Goal: Task Accomplishment & Management: Manage account settings

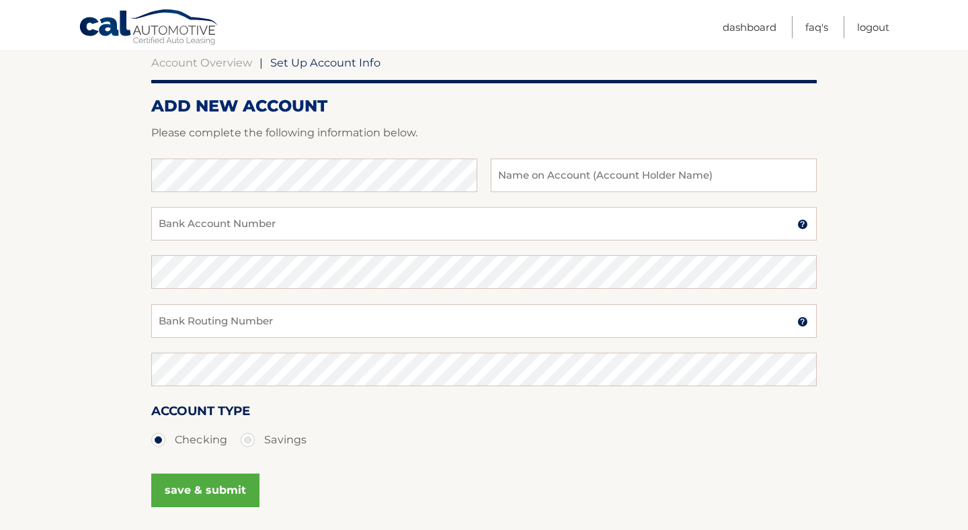
scroll to position [133, 0]
click at [566, 177] on input "text" at bounding box center [654, 176] width 326 height 34
type input "o"
type input "Osmany Alvarez"
click at [361, 216] on input "Bank Account Number" at bounding box center [483, 224] width 665 height 34
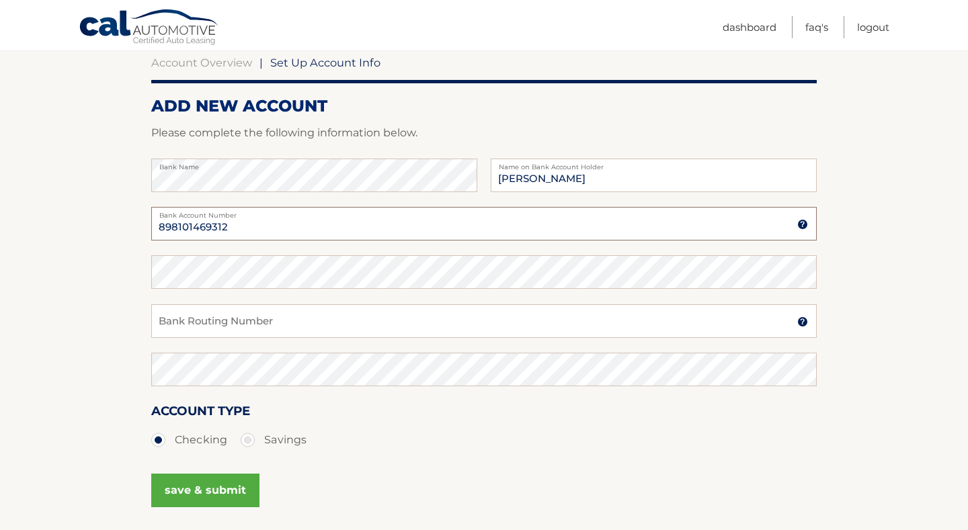
type input "898101469312"
click at [318, 323] on input "Bank Routing Number" at bounding box center [483, 321] width 665 height 34
type input "063100277"
click at [228, 490] on button "save & submit" at bounding box center [205, 491] width 108 height 34
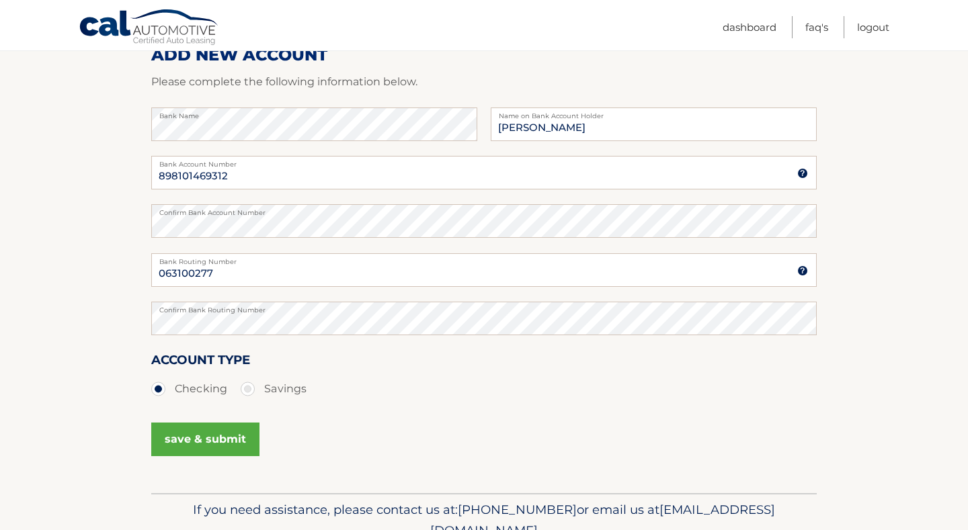
scroll to position [194, 0]
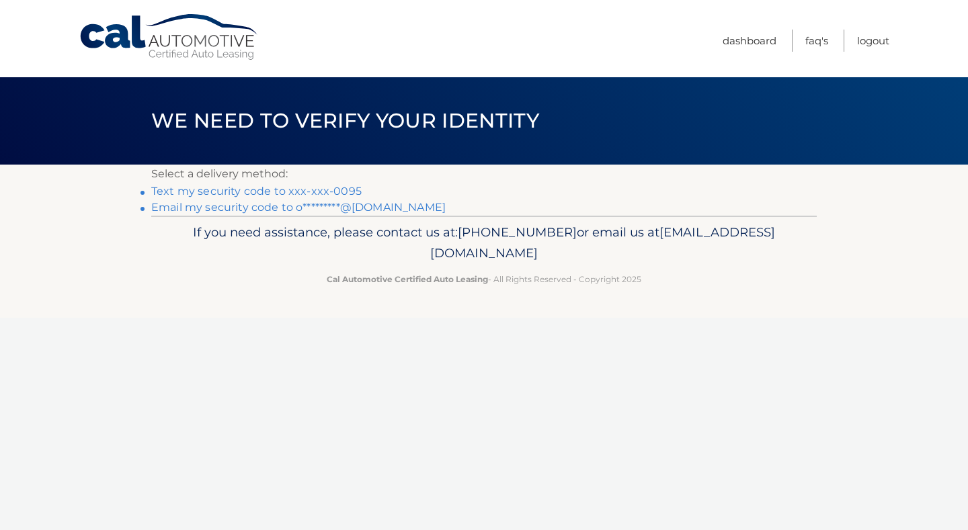
click at [308, 192] on link "Text my security code to xxx-xxx-0095" at bounding box center [256, 191] width 210 height 13
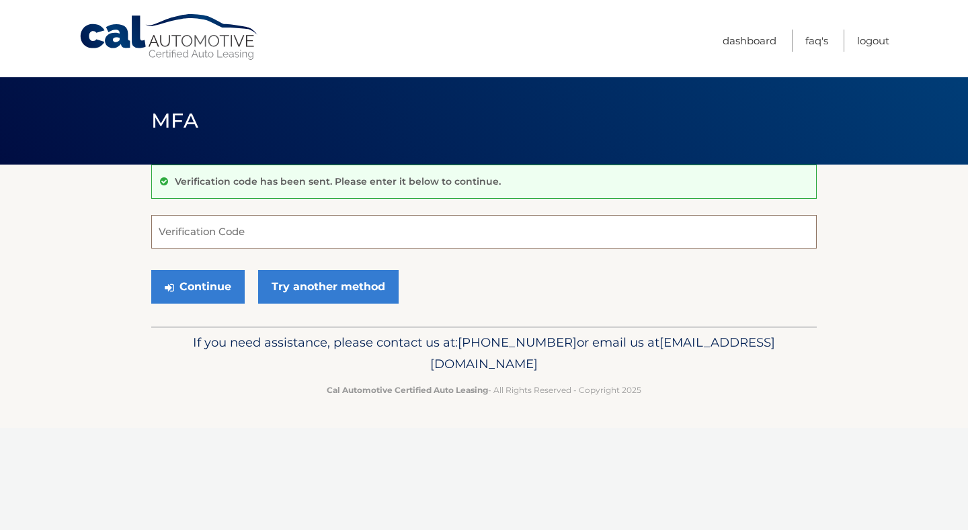
click at [259, 230] on input "Verification Code" at bounding box center [483, 232] width 665 height 34
type input "307000"
click at [195, 288] on button "Continue" at bounding box center [197, 287] width 93 height 34
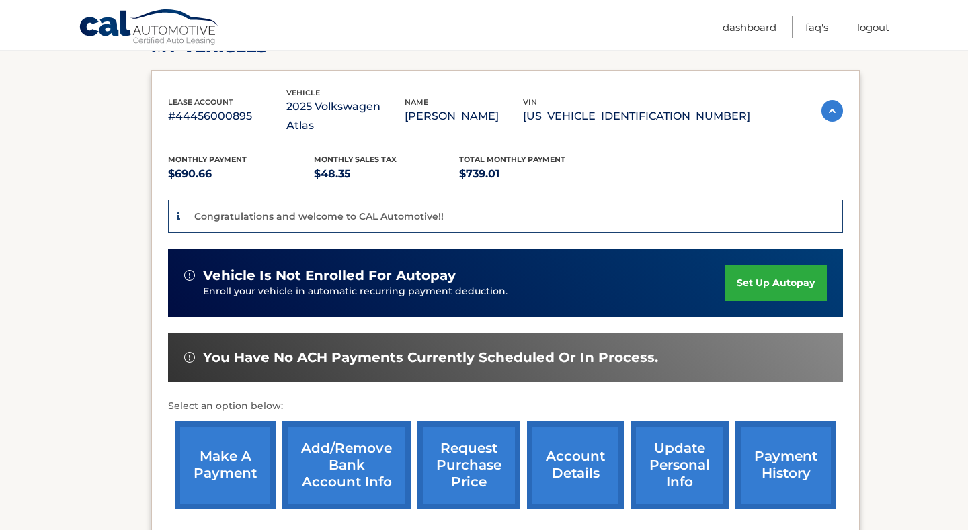
scroll to position [208, 0]
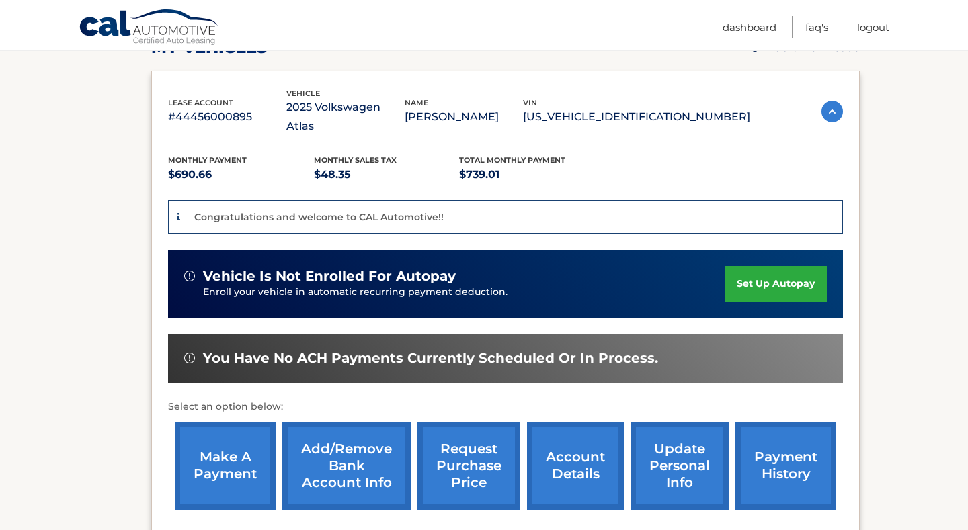
click at [785, 284] on link "set up autopay" at bounding box center [775, 284] width 102 height 36
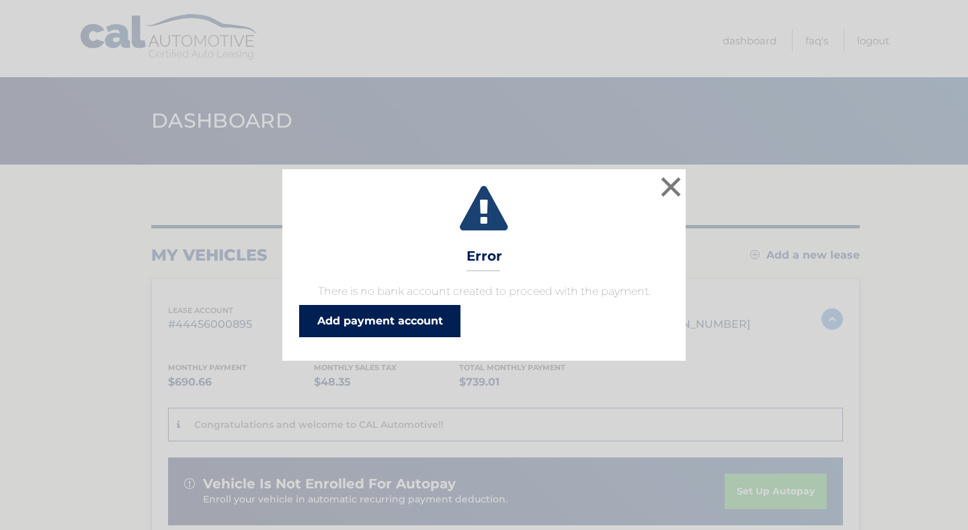
click at [415, 325] on link "Add payment account" at bounding box center [379, 321] width 161 height 32
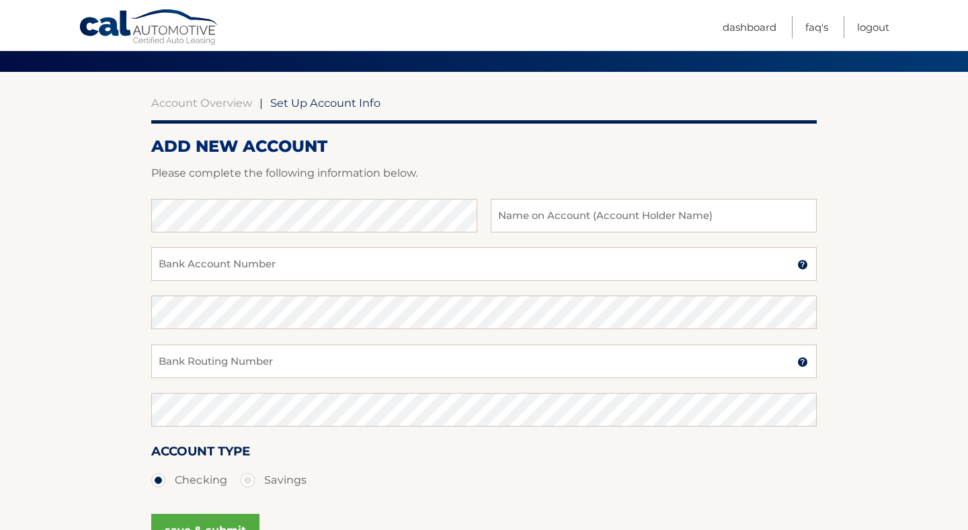
scroll to position [126, 0]
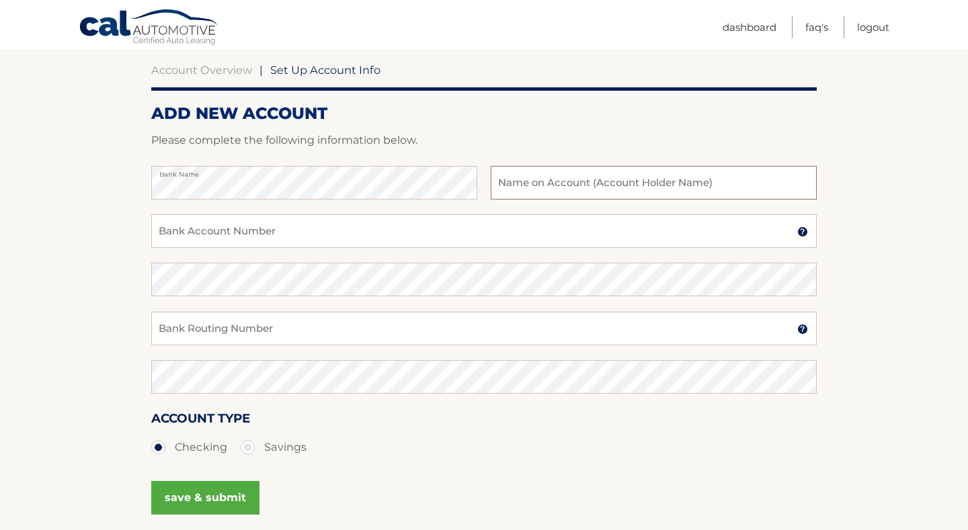
click at [594, 183] on input "text" at bounding box center [654, 183] width 326 height 34
type input "[PERSON_NAME] Repairs And Maintenance"
click at [451, 229] on input "Bank Account Number" at bounding box center [483, 231] width 665 height 34
type input "898101469312"
click at [211, 329] on input "Bank Routing Number" at bounding box center [483, 329] width 665 height 34
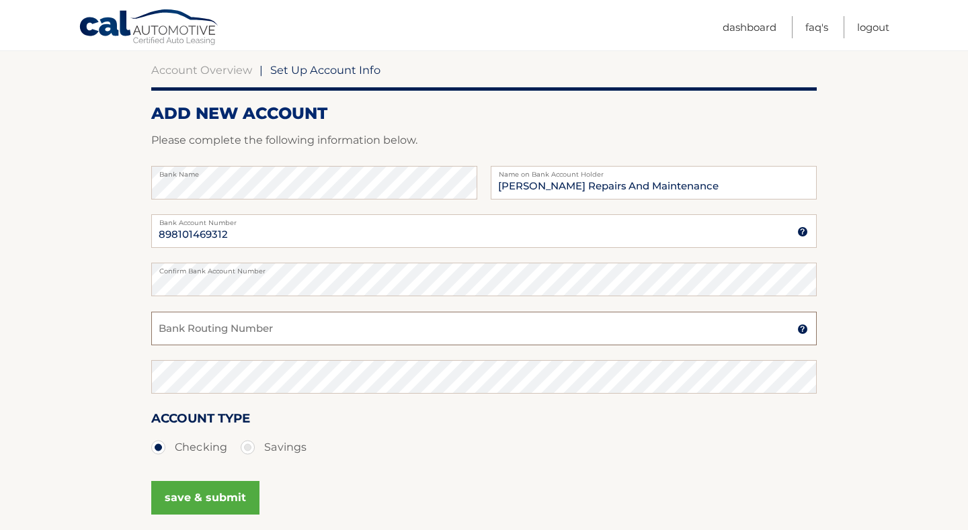
click at [226, 325] on input "Bank Routing Number" at bounding box center [483, 329] width 665 height 34
type input "063100277"
click at [206, 497] on button "save & submit" at bounding box center [205, 498] width 108 height 34
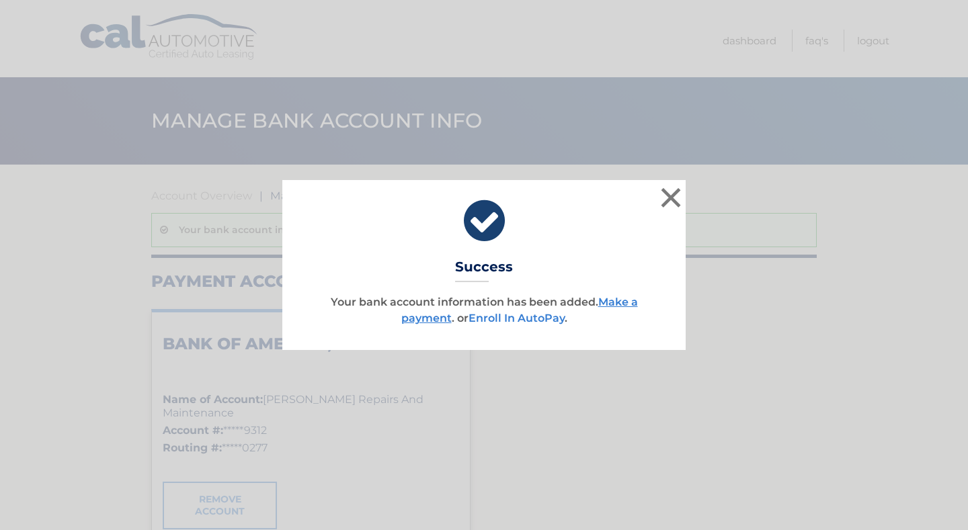
click at [525, 318] on link "Enroll In AutoPay" at bounding box center [516, 318] width 96 height 13
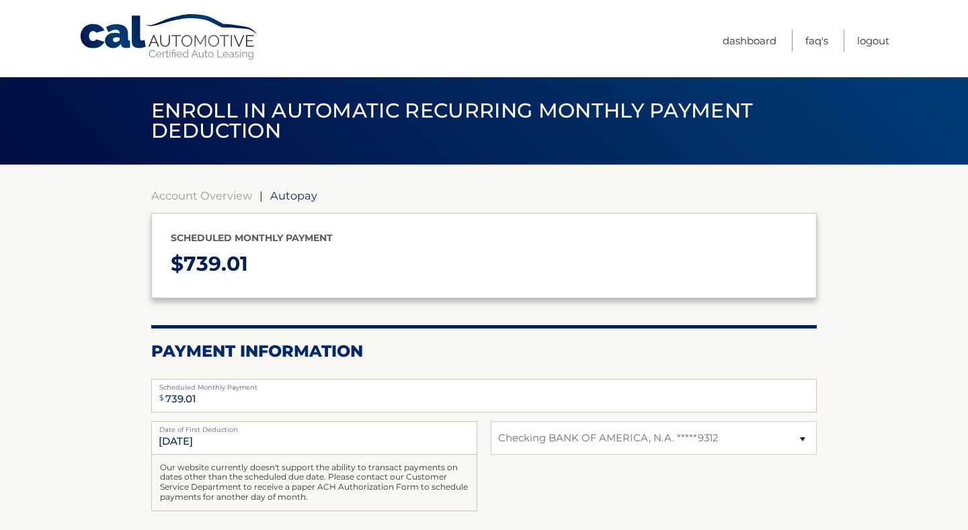
select select "ZGMzMzE0MWItMzQ2ZS00M2UzLTg5ODAtMmMyYjdhMDk1ZDM0"
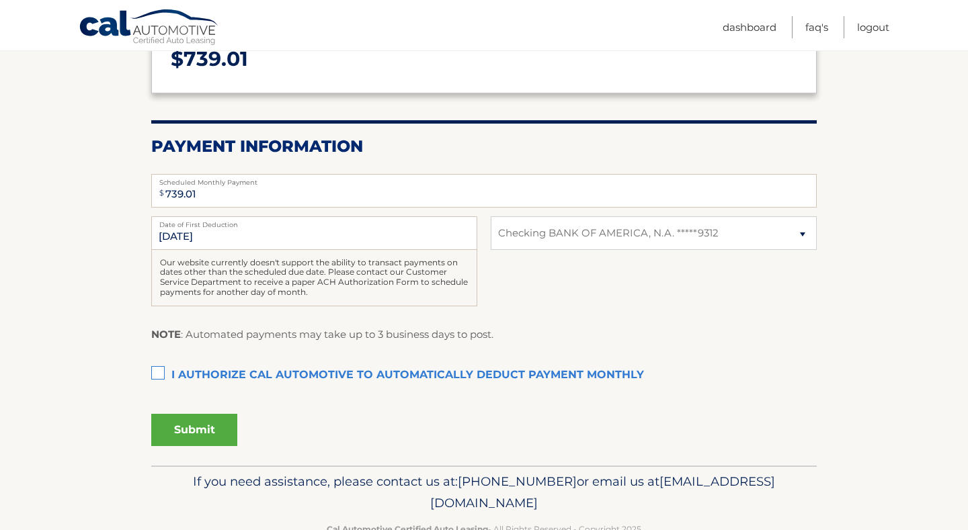
scroll to position [206, 0]
click at [155, 370] on label "I authorize cal automotive to automatically deduct payment monthly This checkbo…" at bounding box center [483, 375] width 665 height 27
click at [0, 0] on input "I authorize cal automotive to automatically deduct payment monthly This checkbo…" at bounding box center [0, 0] width 0 height 0
click at [202, 422] on button "Submit" at bounding box center [194, 429] width 86 height 32
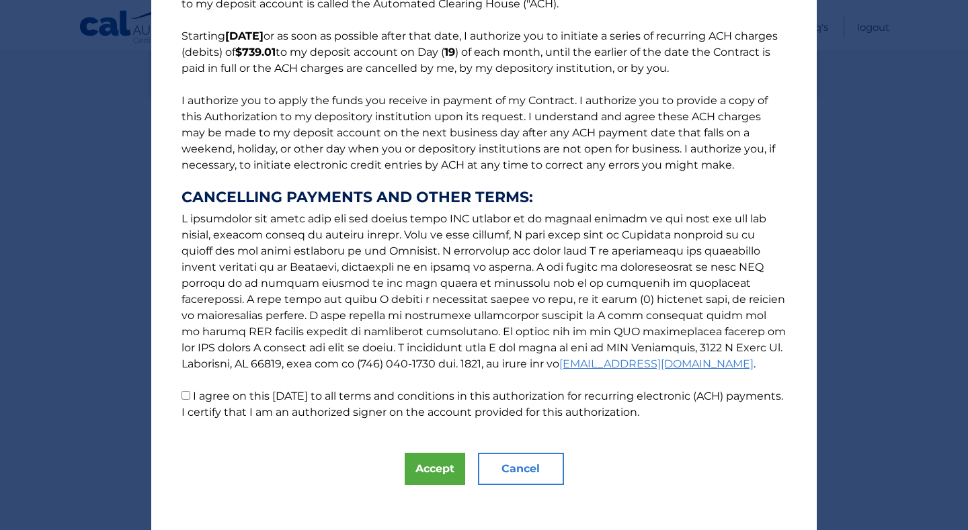
scroll to position [105, 0]
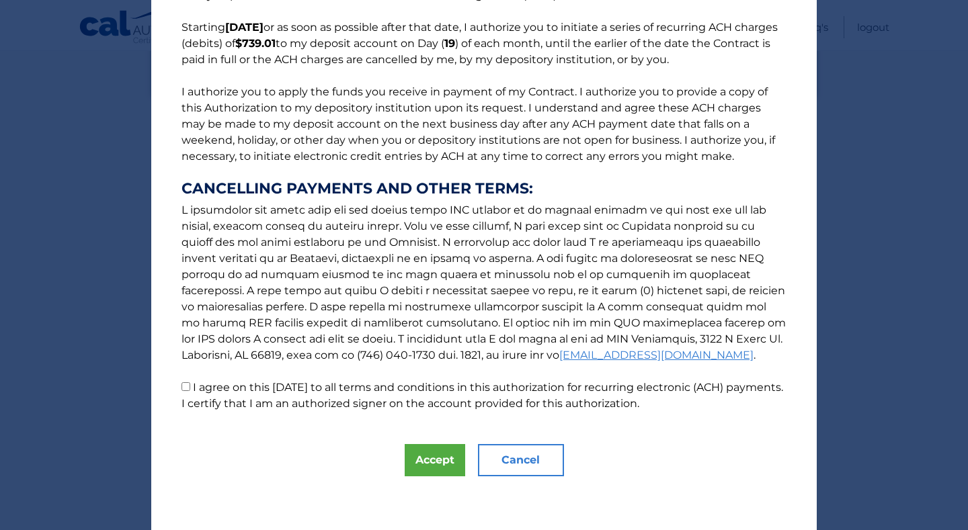
click at [189, 386] on input "I agree on this 09/17/2025 to all terms and conditions in this authorization fo…" at bounding box center [185, 386] width 9 height 9
checkbox input "true"
click at [443, 465] on button "Accept" at bounding box center [435, 460] width 60 height 32
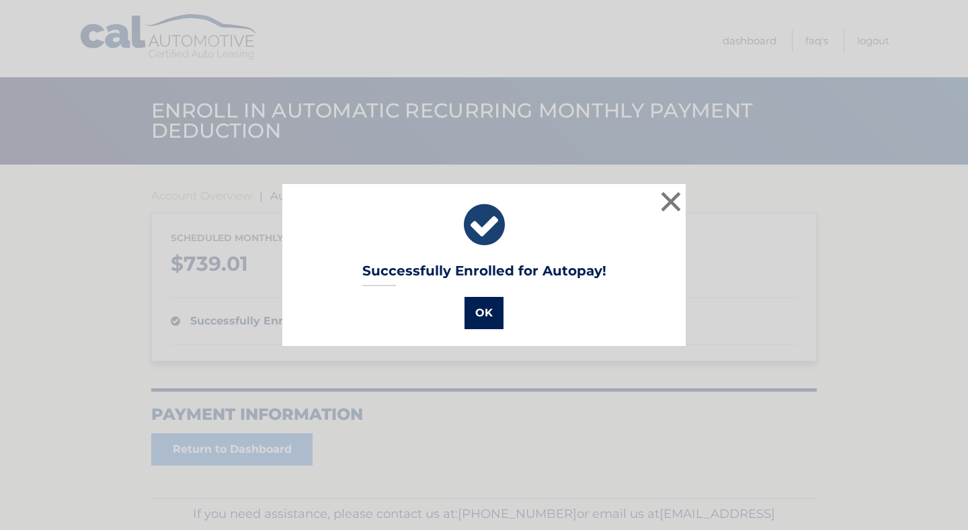
click at [486, 310] on button "OK" at bounding box center [483, 313] width 39 height 32
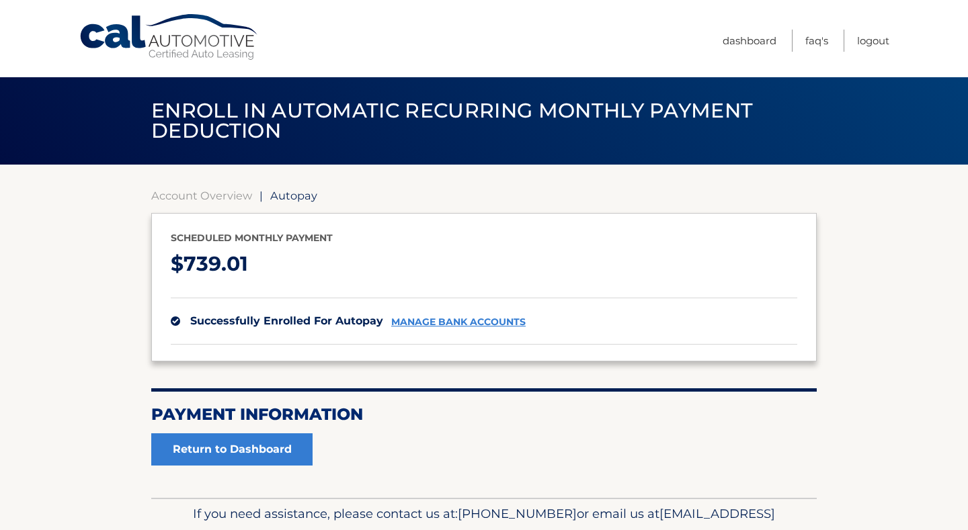
click at [473, 322] on link "manage bank accounts" at bounding box center [458, 321] width 134 height 11
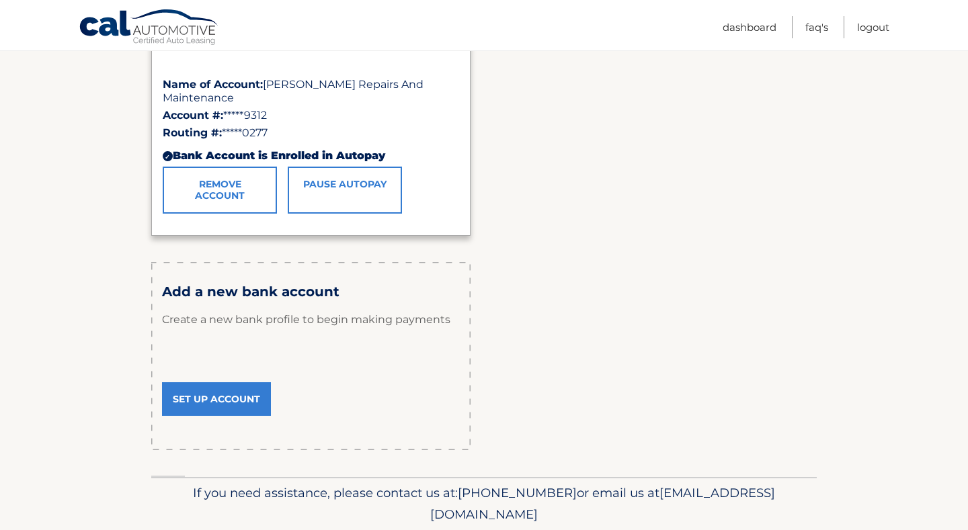
scroll to position [321, 0]
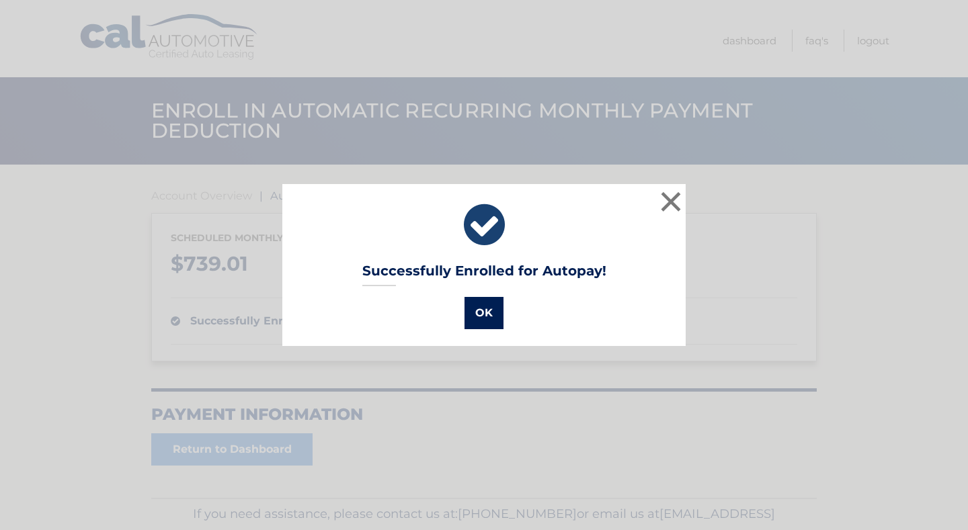
click at [483, 319] on button "OK" at bounding box center [483, 313] width 39 height 32
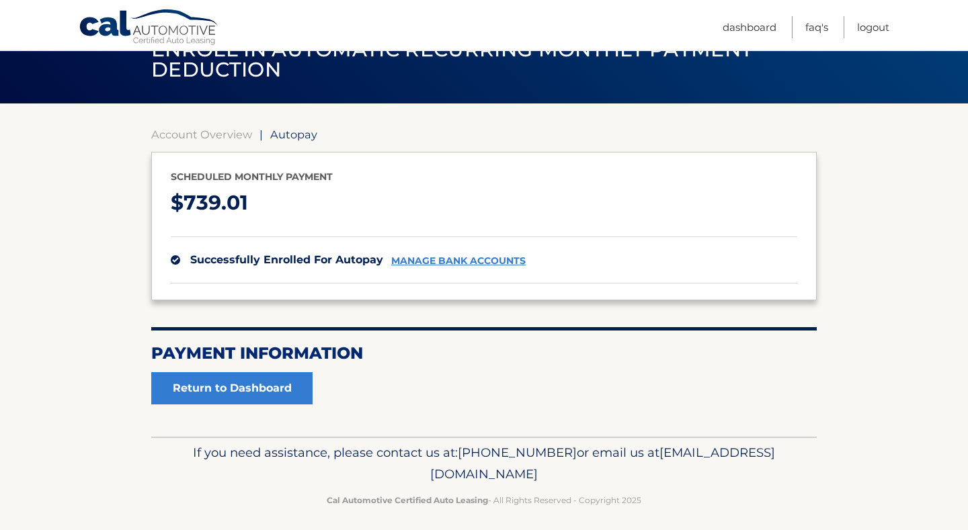
scroll to position [67, 0]
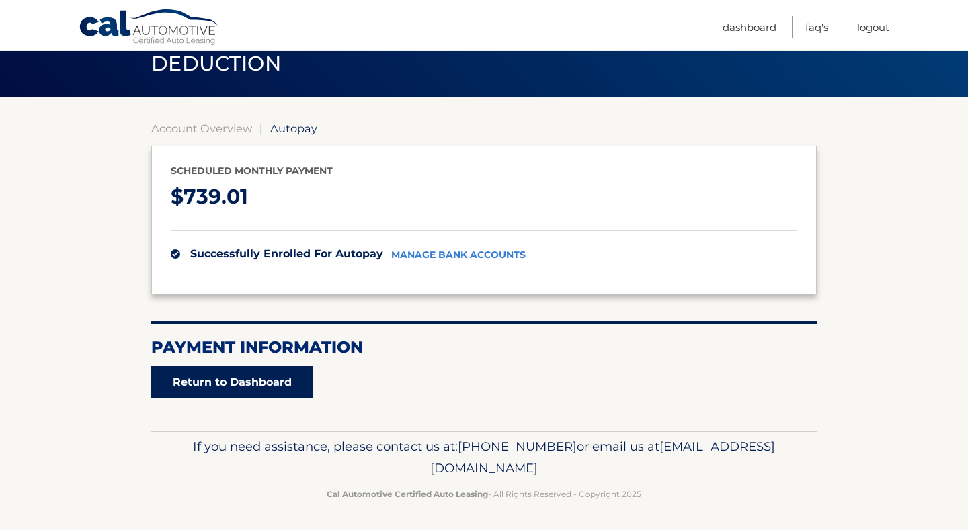
click at [269, 385] on link "Return to Dashboard" at bounding box center [231, 382] width 161 height 32
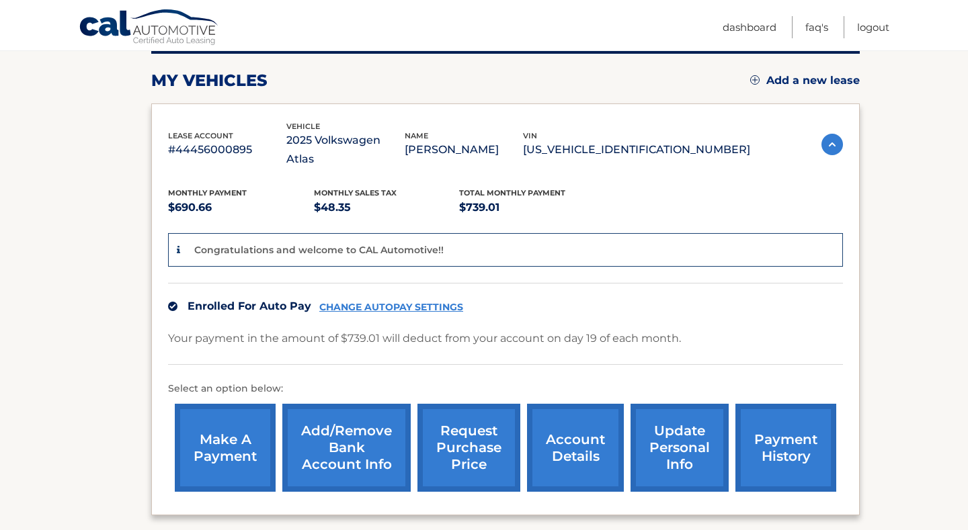
scroll to position [176, 0]
